Goal: Task Accomplishment & Management: Manage account settings

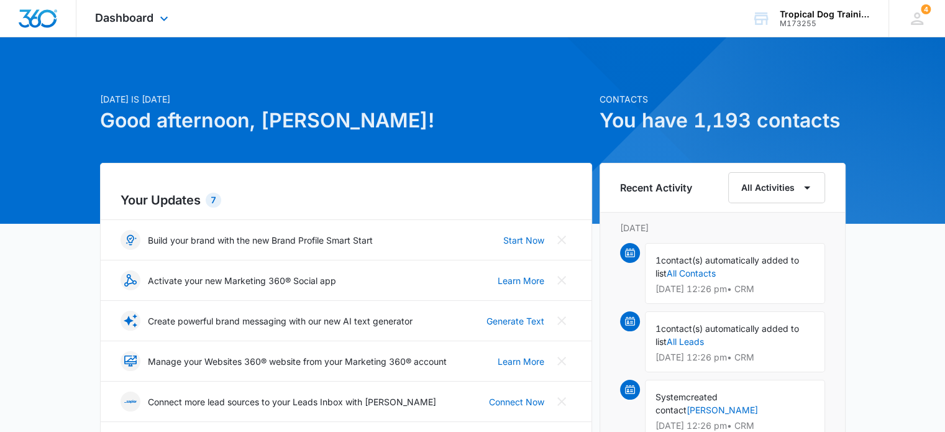
click at [145, 27] on div "Dashboard Apps Reputation Forms CRM Email Social Payments POS Content Ads Intel…" at bounding box center [133, 18] width 114 height 37
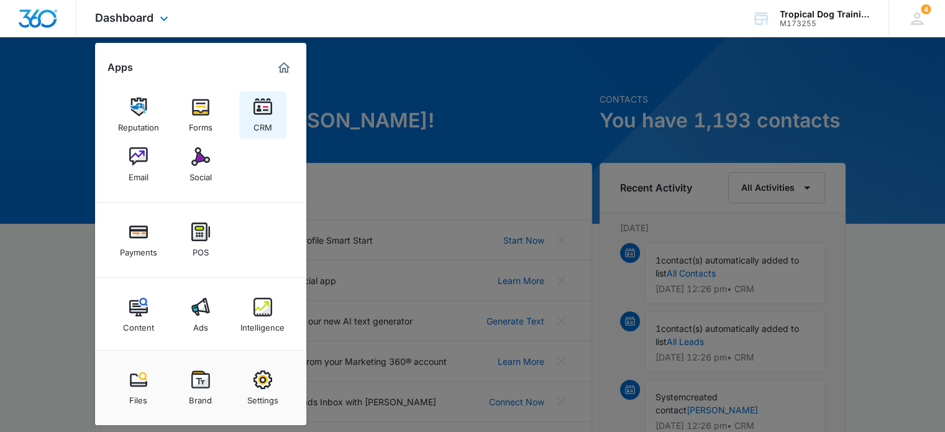
click at [272, 128] on link "CRM" at bounding box center [262, 114] width 47 height 47
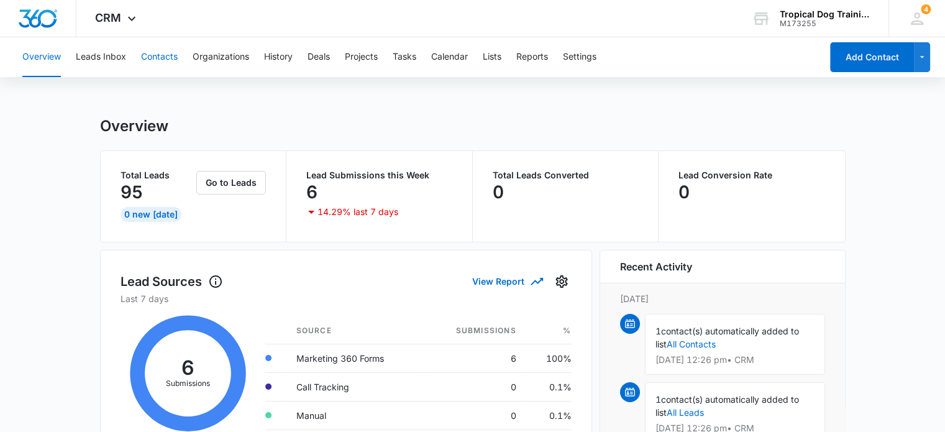
click at [171, 55] on button "Contacts" at bounding box center [159, 57] width 37 height 40
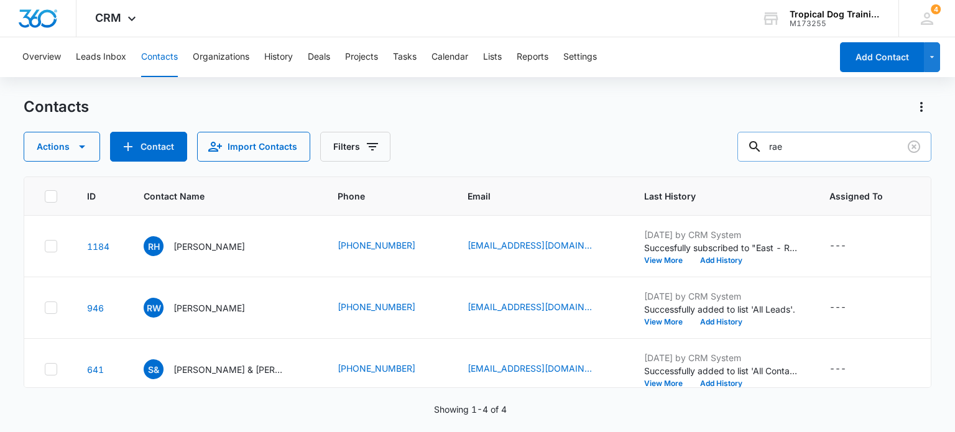
click at [805, 144] on input "rae" at bounding box center [834, 147] width 194 height 30
type input "r"
type input "[PERSON_NAME]"
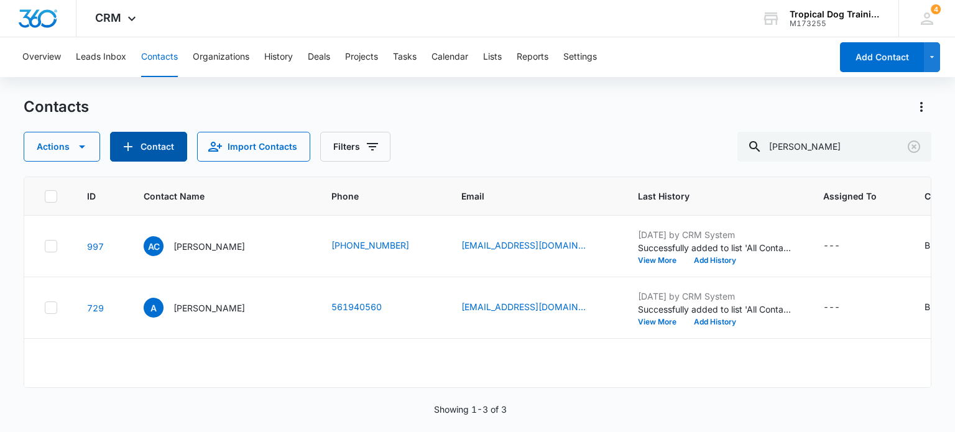
click at [157, 144] on button "Contact" at bounding box center [148, 147] width 77 height 30
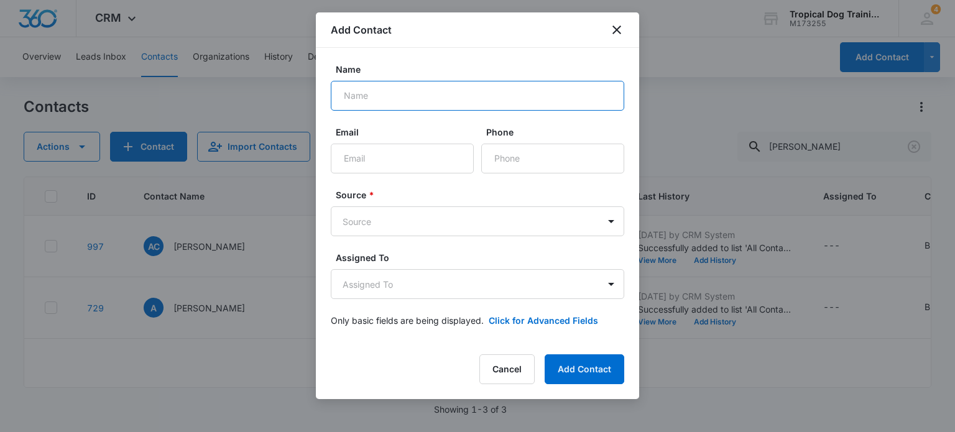
drag, startPoint x: 380, startPoint y: 106, endPoint x: 378, endPoint y: 89, distance: 16.3
click at [378, 89] on input "Name" at bounding box center [477, 96] width 293 height 30
type input "[PERSON_NAME]"
click at [383, 154] on input "Email" at bounding box center [402, 159] width 143 height 30
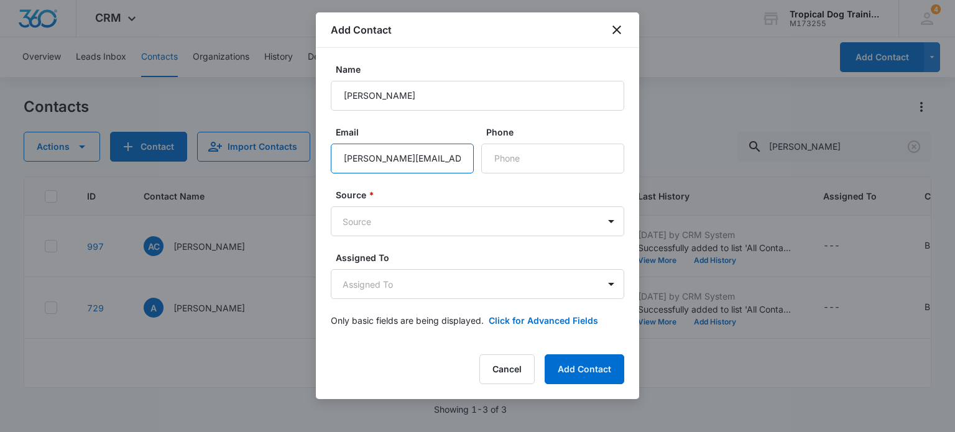
scroll to position [0, 7]
type input "[PERSON_NAME][EMAIL_ADDRESS][PERSON_NAME][DOMAIN_NAME]"
click at [506, 152] on input "Phone" at bounding box center [552, 159] width 143 height 30
type input "[PHONE_NUMBER]"
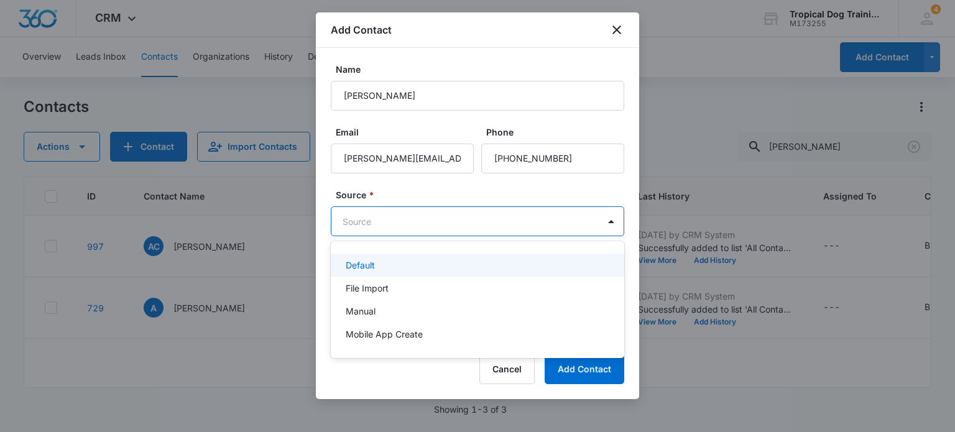
click at [490, 221] on body "CRM Apps Reputation Forms CRM Email Social Payments POS Content Ads Intelligenc…" at bounding box center [477, 216] width 955 height 432
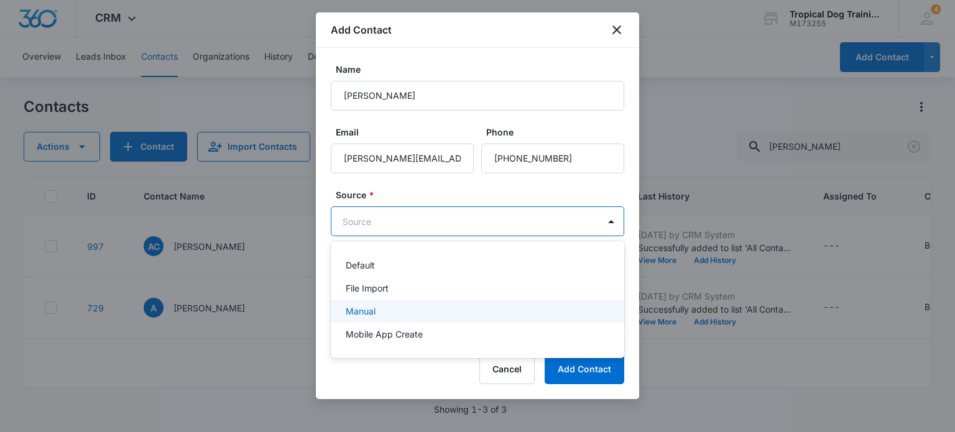
click at [389, 301] on div "Manual" at bounding box center [477, 311] width 293 height 23
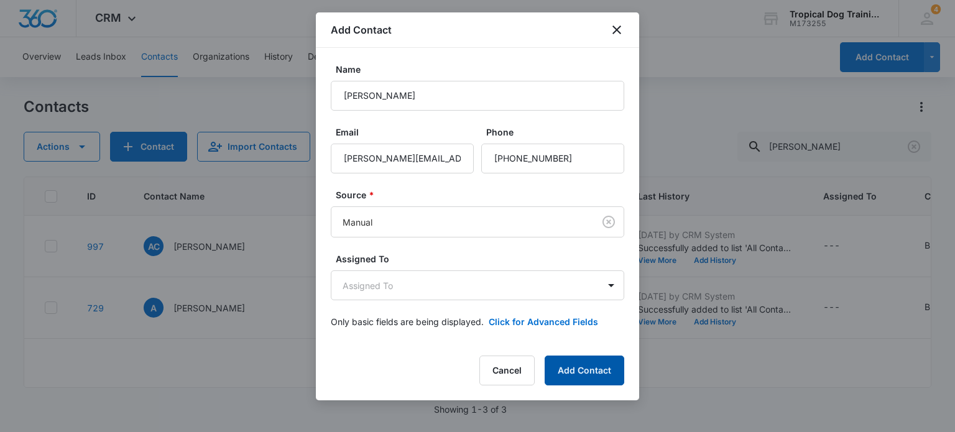
click at [578, 380] on button "Add Contact" at bounding box center [584, 370] width 80 height 30
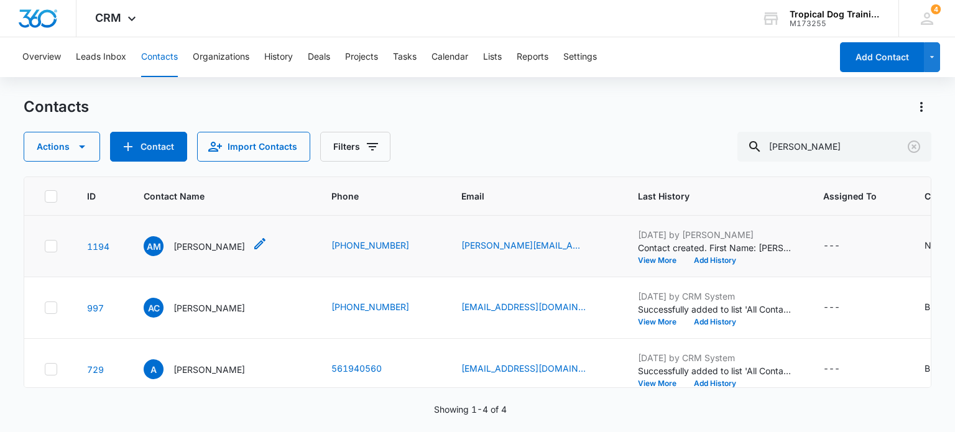
click at [236, 240] on p "[PERSON_NAME]" at bounding box center [208, 246] width 71 height 13
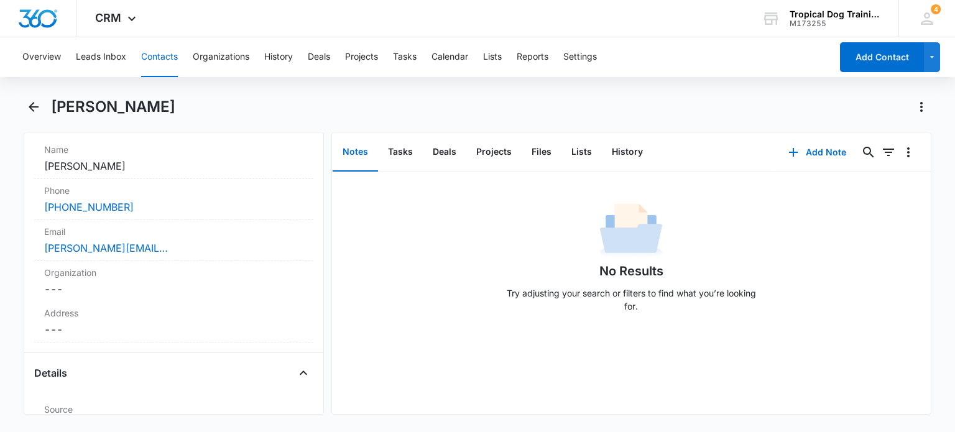
scroll to position [477, 0]
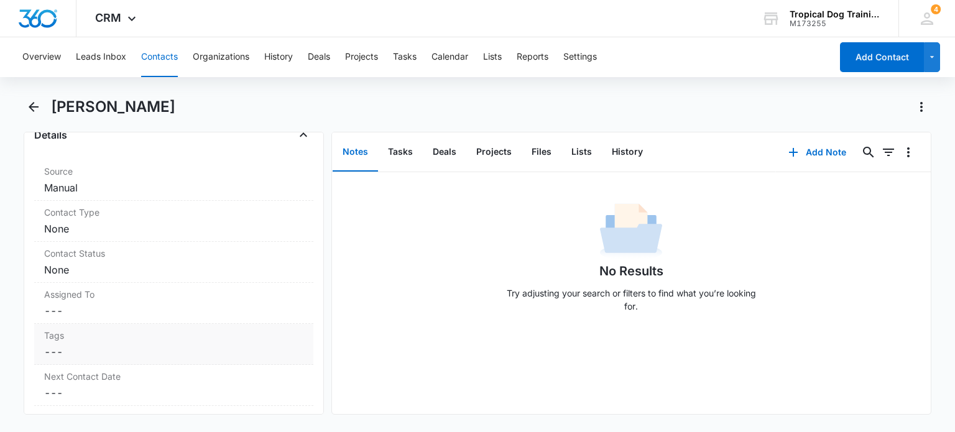
click at [247, 344] on dd "Cancel Save Changes ---" at bounding box center [173, 351] width 259 height 15
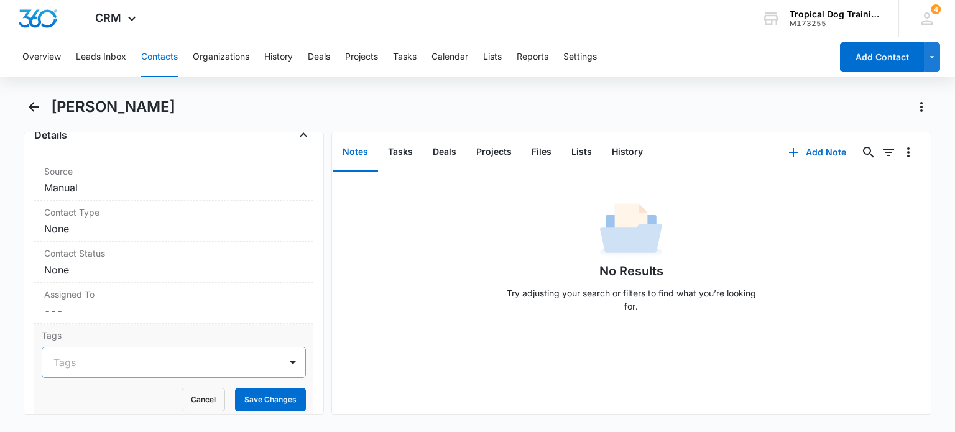
click at [181, 362] on div at bounding box center [165, 362] width 225 height 17
type input "west"
click at [178, 395] on div "West Review Request" at bounding box center [173, 406] width 263 height 23
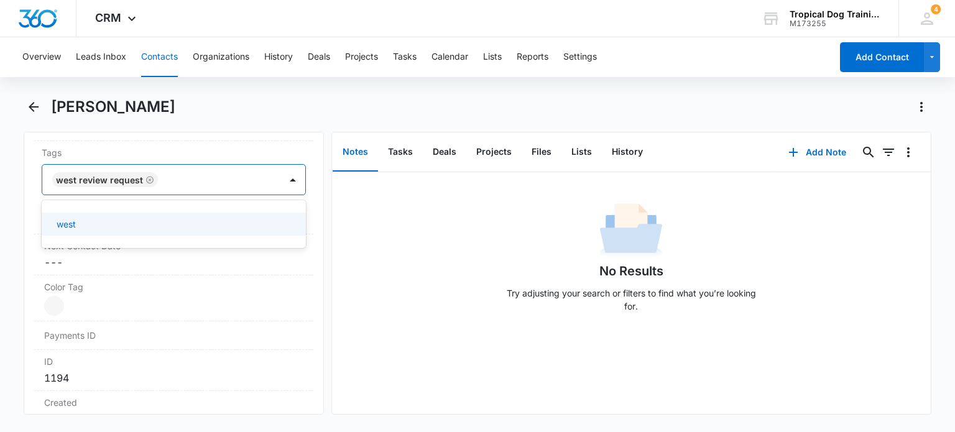
scroll to position [651, 0]
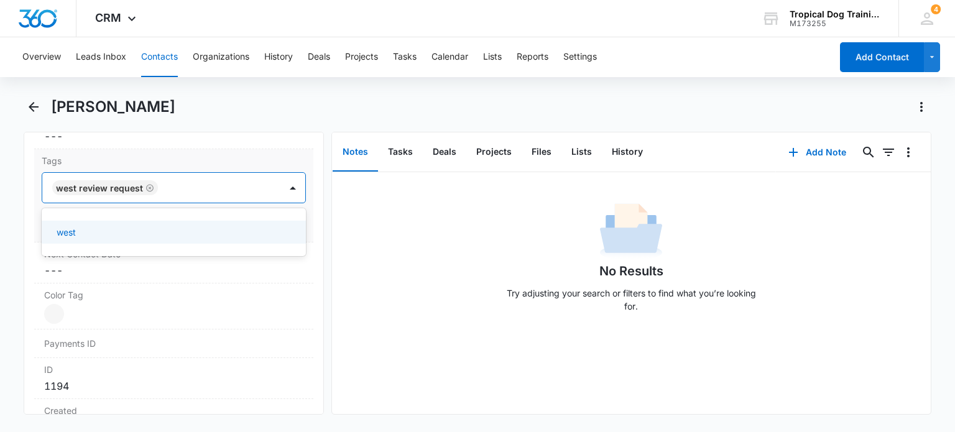
click at [249, 189] on div at bounding box center [220, 187] width 117 height 17
click at [273, 223] on button "Save Changes" at bounding box center [270, 225] width 71 height 24
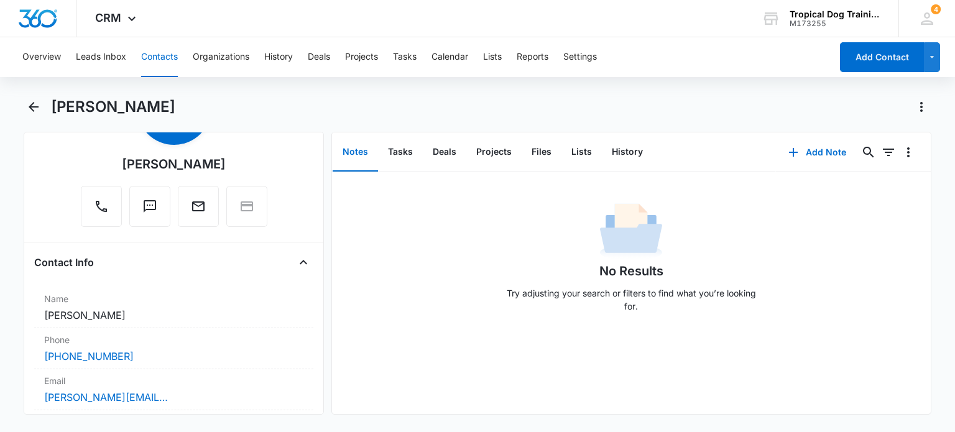
scroll to position [17, 0]
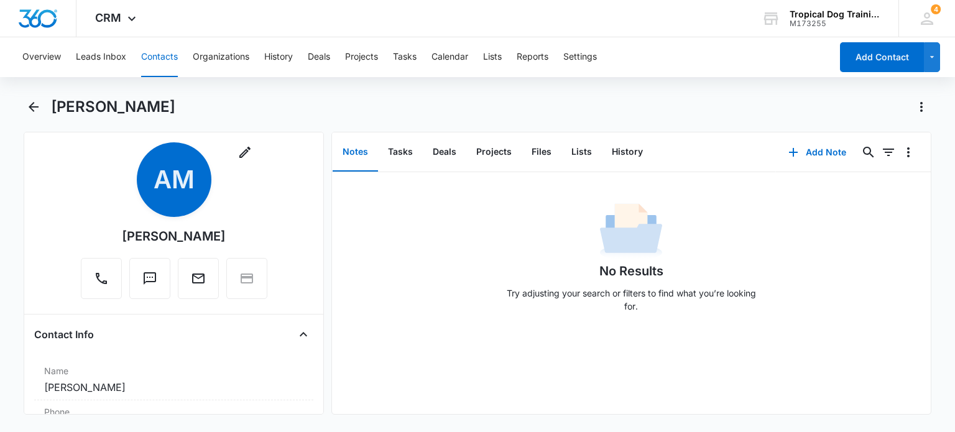
click at [154, 59] on button "Contacts" at bounding box center [159, 57] width 37 height 40
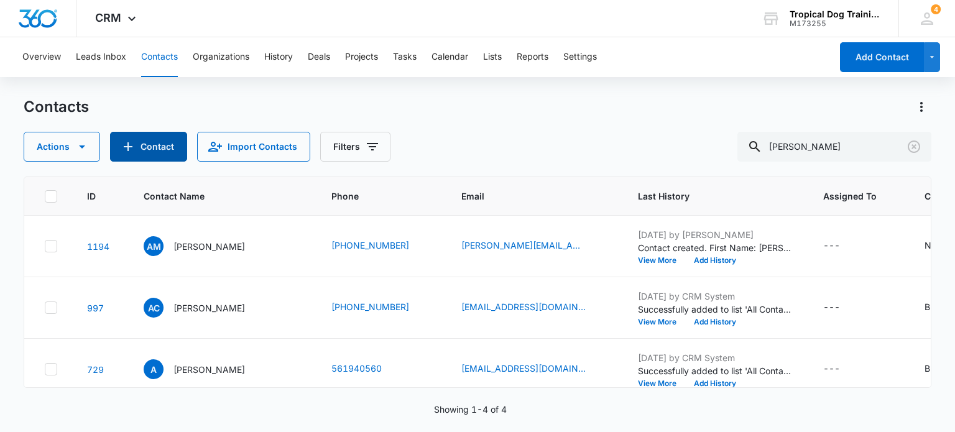
click at [130, 136] on button "Contact" at bounding box center [148, 147] width 77 height 30
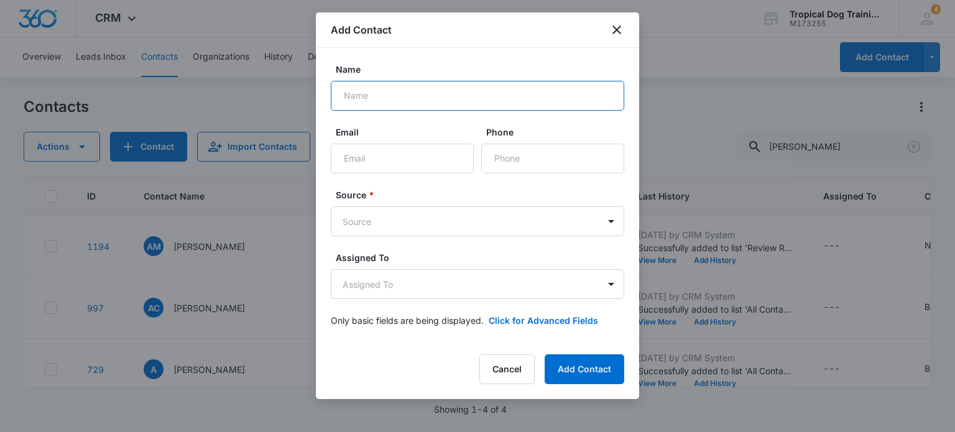
click at [364, 96] on input "Name" at bounding box center [477, 96] width 293 height 30
type input "[PERSON_NAME]"
click at [362, 153] on input "Email" at bounding box center [402, 159] width 143 height 30
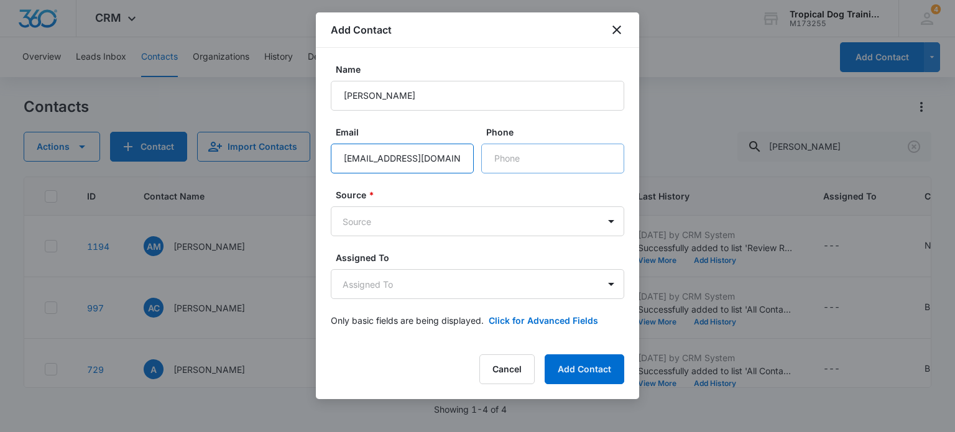
type input "[EMAIL_ADDRESS][DOMAIN_NAME]"
click at [544, 164] on input "Phone" at bounding box center [552, 159] width 143 height 30
type input "[PHONE_NUMBER]"
click at [611, 214] on body "CRM Apps Reputation Forms CRM Email Social Payments POS Content Ads Intelligenc…" at bounding box center [477, 216] width 955 height 432
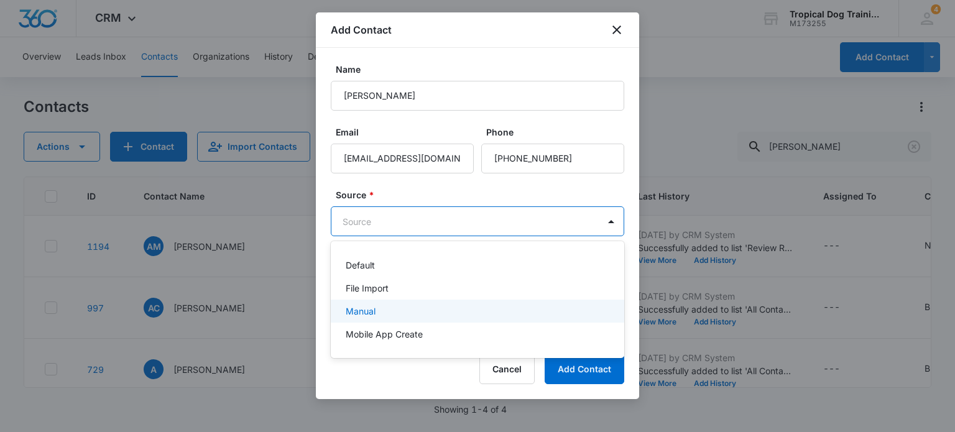
click at [455, 300] on div "Manual" at bounding box center [477, 311] width 293 height 23
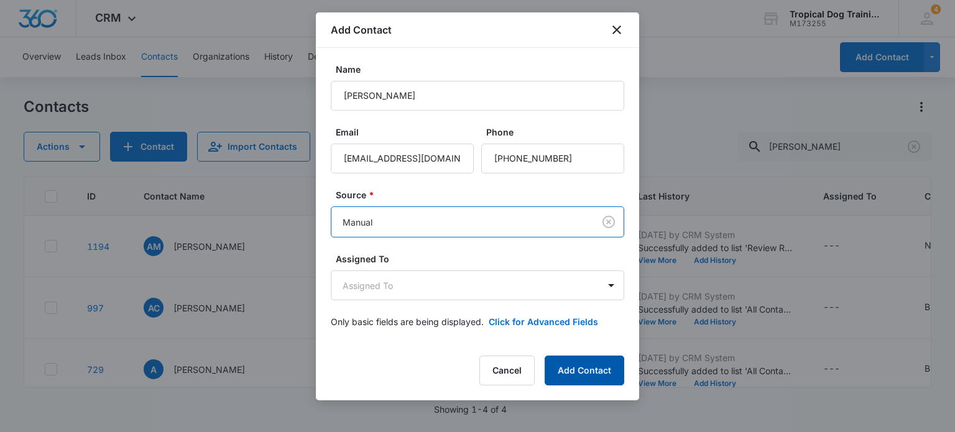
click at [582, 377] on button "Add Contact" at bounding box center [584, 370] width 80 height 30
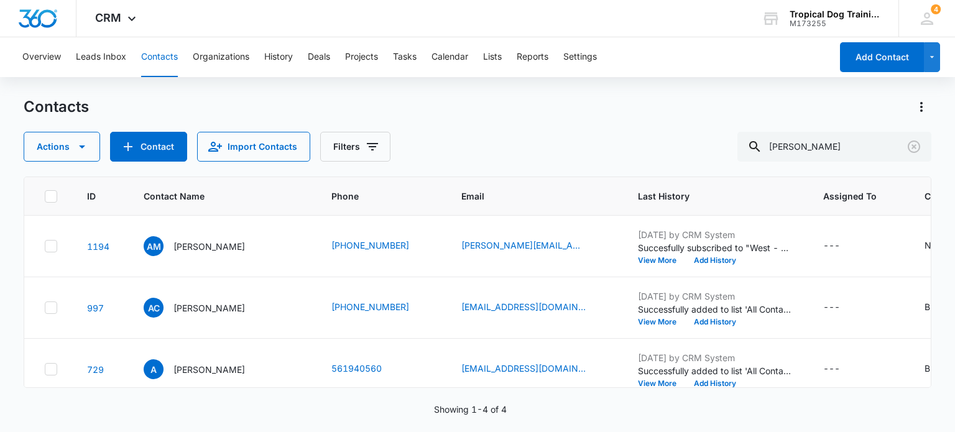
click at [738, 144] on div "Actions Contact Import Contacts Filters [PERSON_NAME]" at bounding box center [477, 147] width 907 height 30
click at [916, 152] on icon "Clear" at bounding box center [913, 146] width 15 height 15
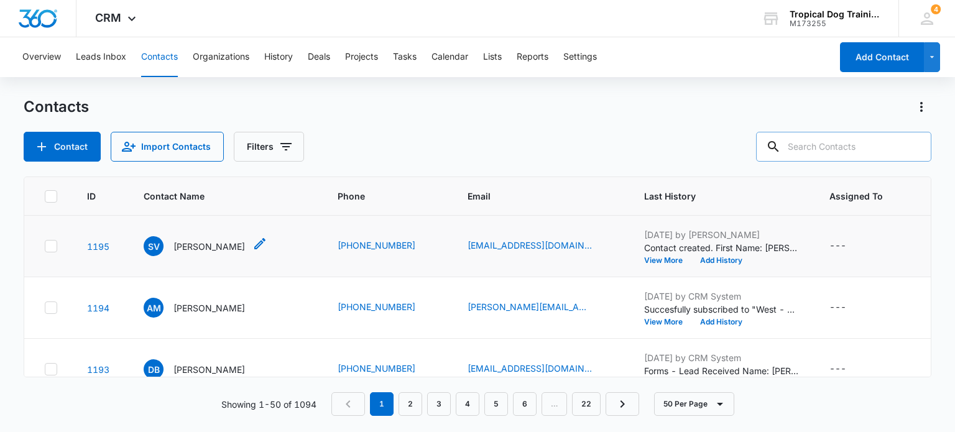
click at [224, 249] on p "[PERSON_NAME]" at bounding box center [208, 246] width 71 height 13
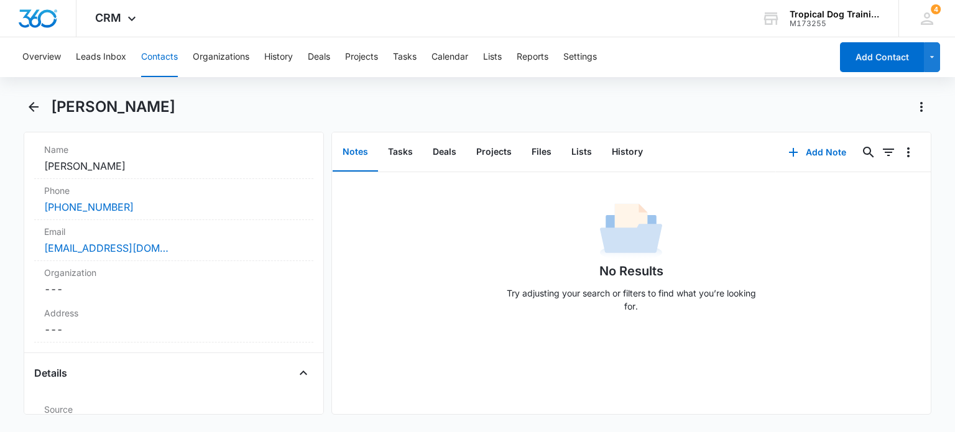
scroll to position [477, 0]
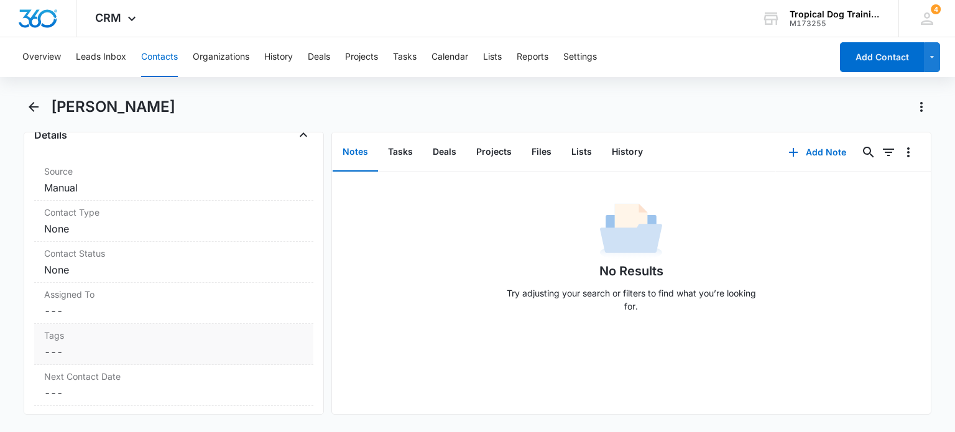
click at [204, 338] on label "Tags" at bounding box center [173, 335] width 259 height 13
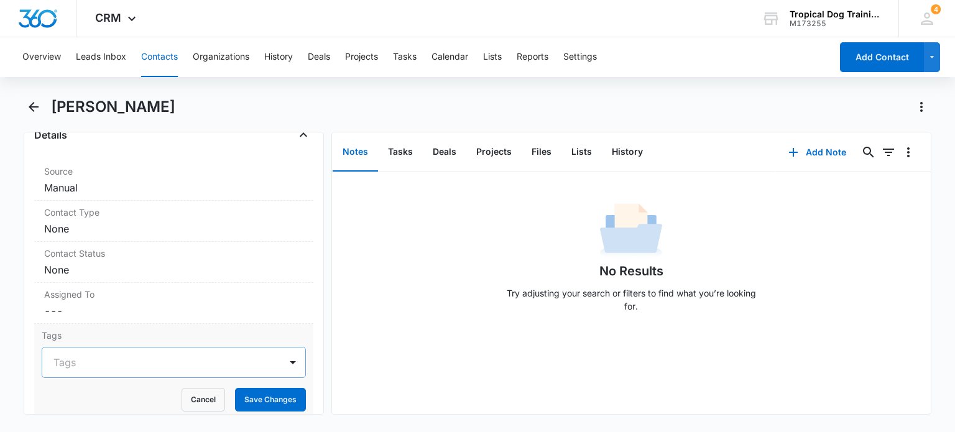
click at [186, 362] on div at bounding box center [165, 362] width 225 height 17
type input "east"
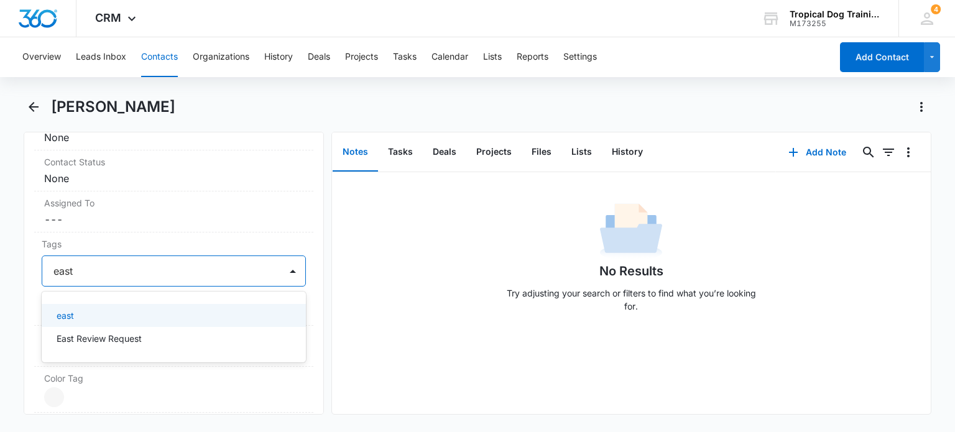
scroll to position [626, 0]
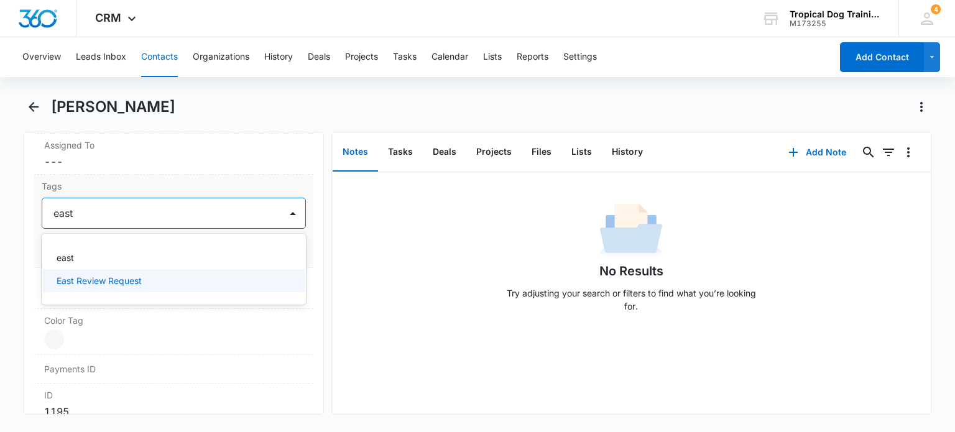
click at [134, 286] on div "East Review Request" at bounding box center [173, 280] width 263 height 23
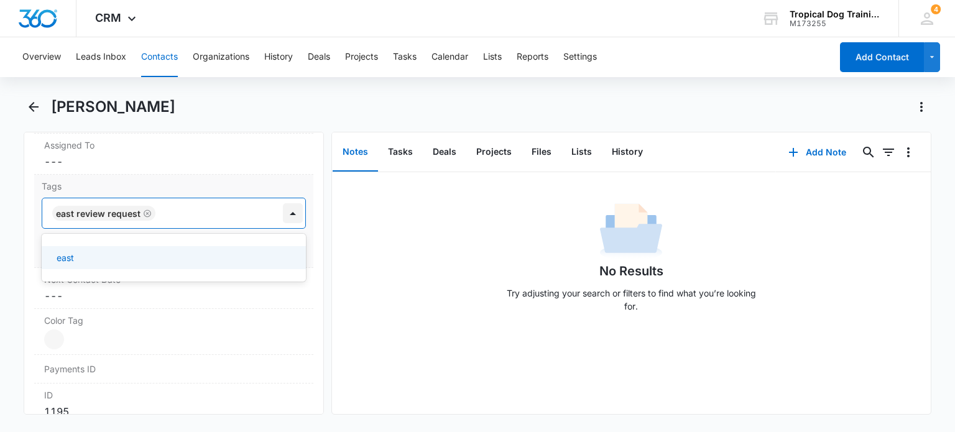
click at [284, 213] on div at bounding box center [293, 213] width 20 height 20
click at [242, 253] on button "Save Changes" at bounding box center [270, 251] width 71 height 24
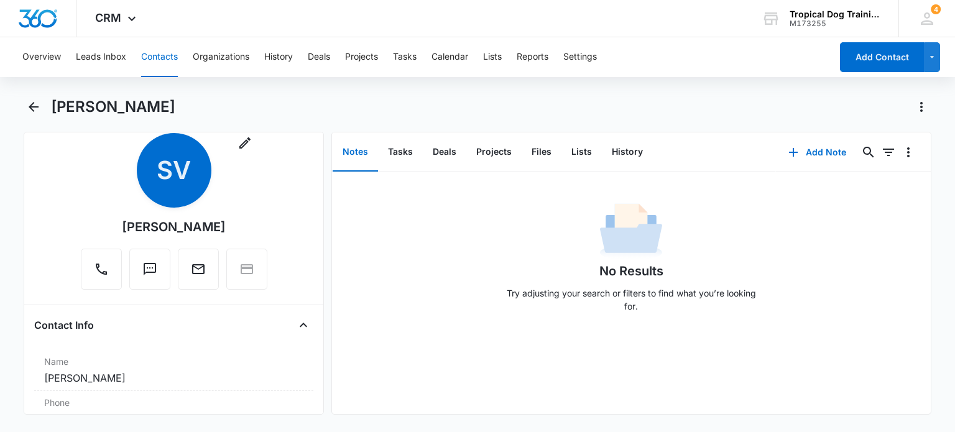
scroll to position [0, 0]
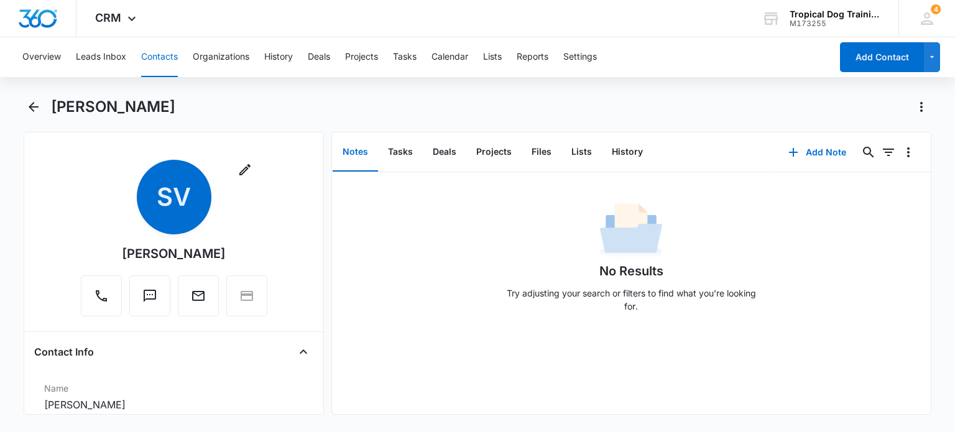
click at [174, 59] on button "Contacts" at bounding box center [159, 57] width 37 height 40
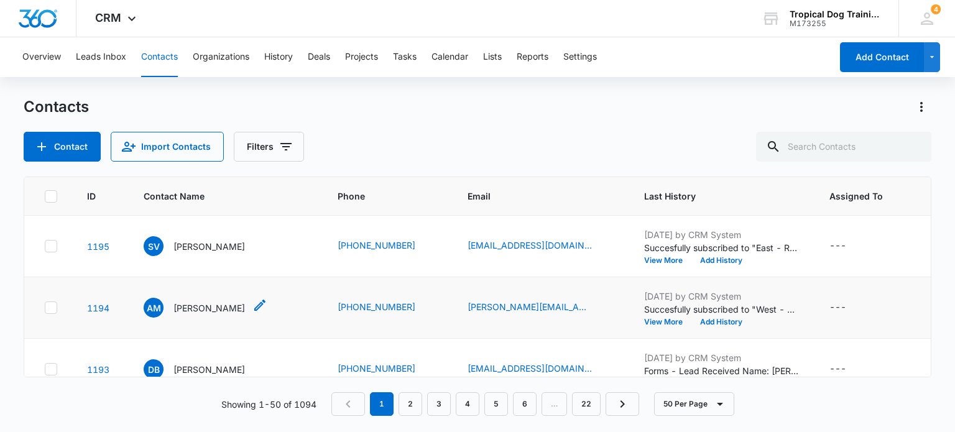
click at [217, 307] on p "[PERSON_NAME]" at bounding box center [208, 307] width 71 height 13
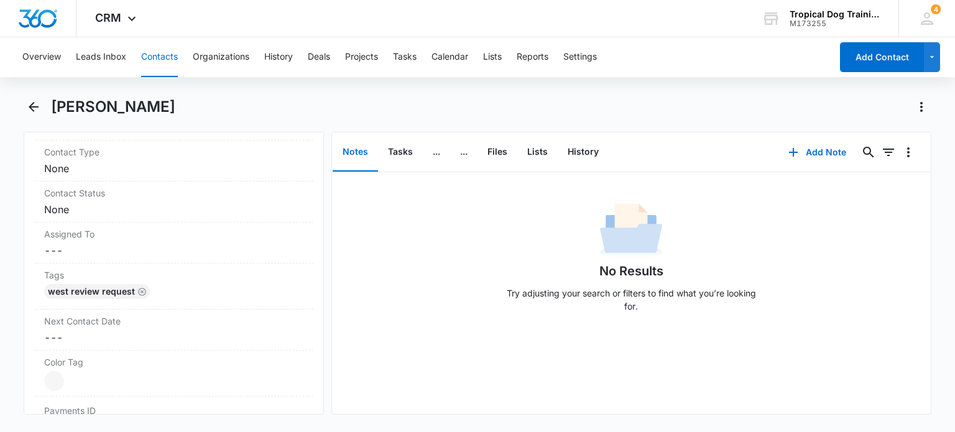
scroll to position [537, 0]
